Goal: Task Accomplishment & Management: Manage account settings

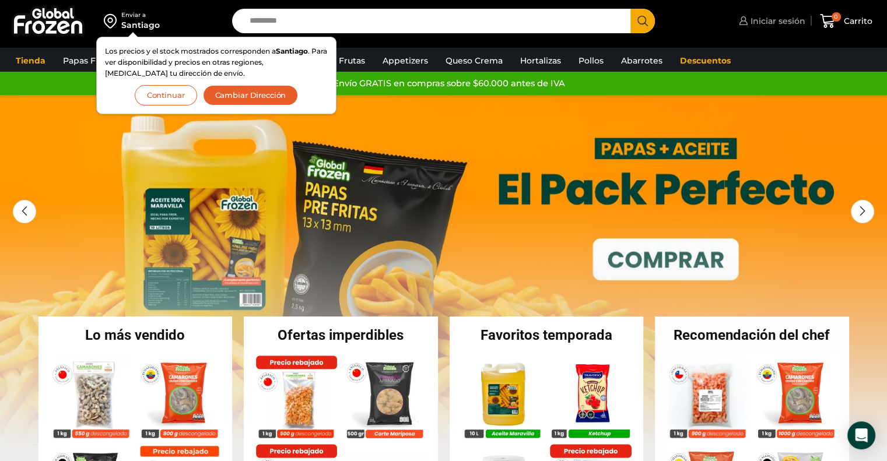
click at [770, 23] on span "Iniciar sesión" at bounding box center [777, 21] width 58 height 12
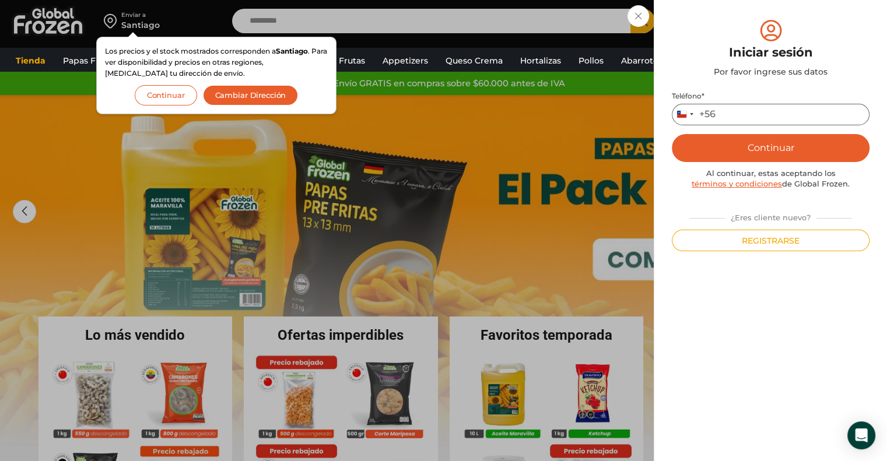
click at [734, 108] on input "Teléfono *" at bounding box center [771, 115] width 198 height 22
type input "*********"
click at [735, 137] on button "Continuar" at bounding box center [771, 148] width 198 height 28
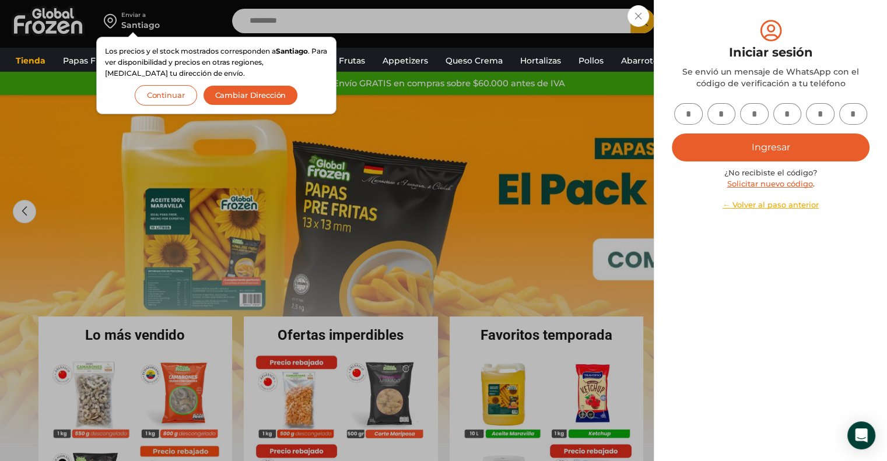
click at [689, 121] on input "text" at bounding box center [688, 114] width 29 height 22
type input "*"
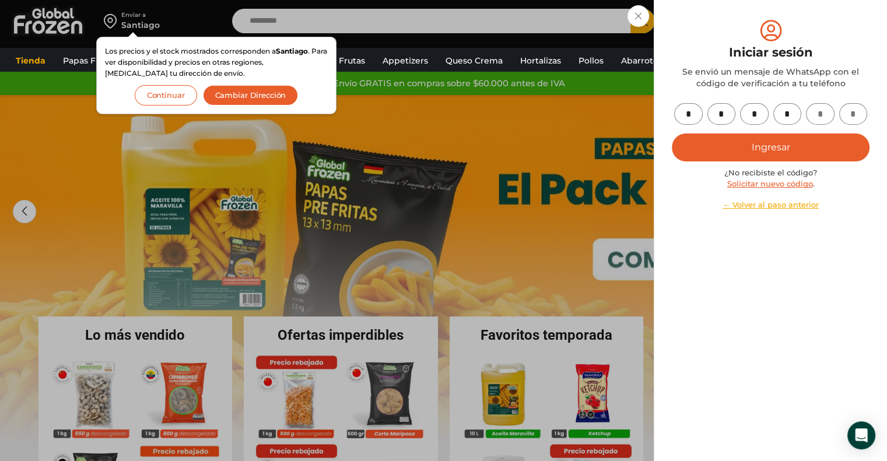
type input "*"
click at [710, 140] on button "Ingresar" at bounding box center [771, 148] width 198 height 28
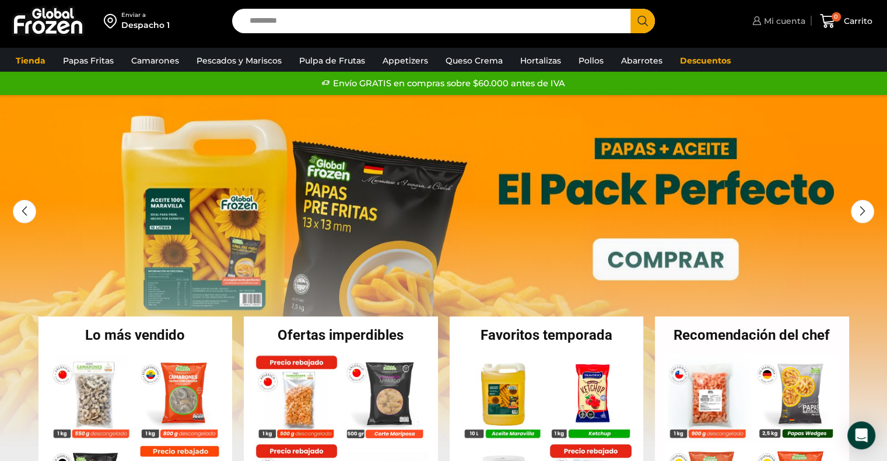
click at [767, 20] on span "Mi cuenta" at bounding box center [783, 21] width 44 height 12
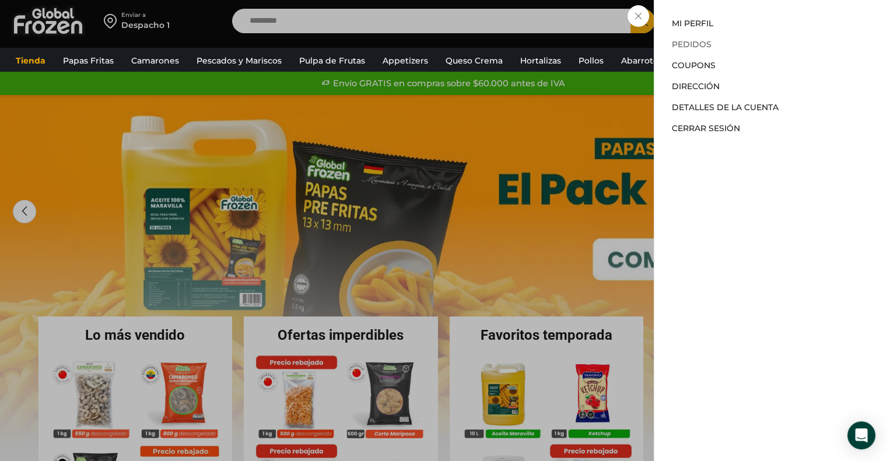
click at [688, 44] on link "Pedidos" at bounding box center [692, 44] width 40 height 10
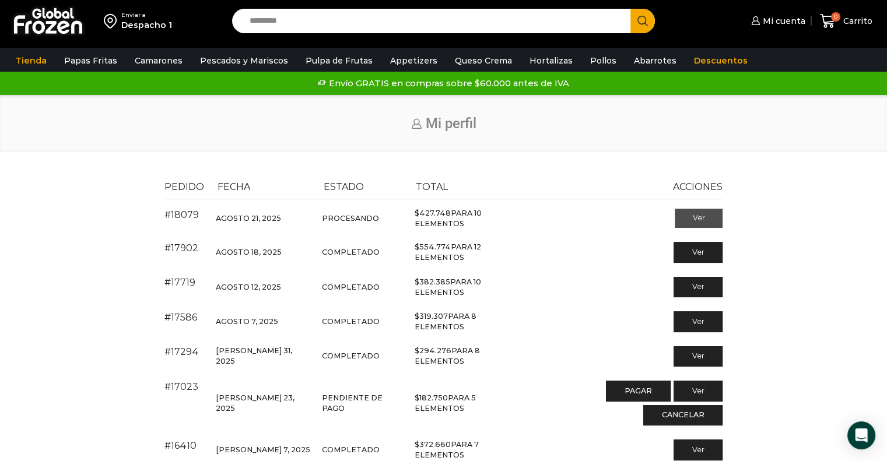
click at [688, 221] on link "Ver" at bounding box center [699, 219] width 48 height 20
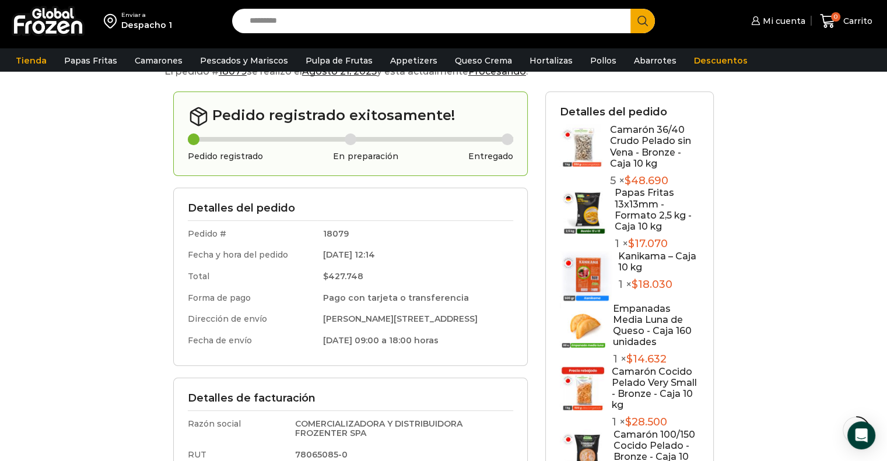
scroll to position [233, 0]
